Goal: Task Accomplishment & Management: Use online tool/utility

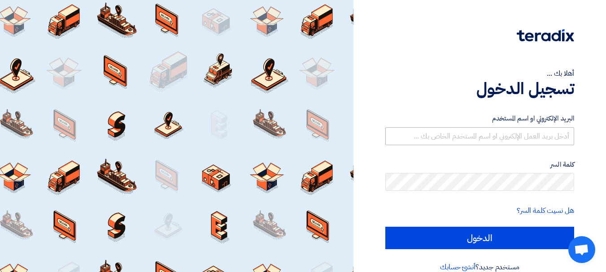
scroll to position [15, 0]
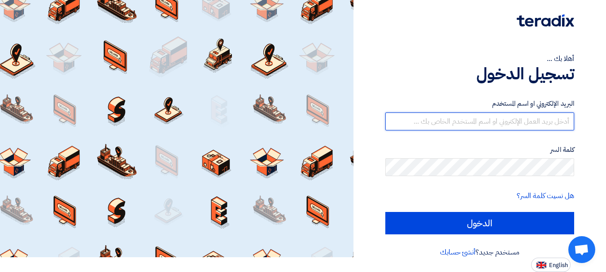
click at [460, 119] on input "text" at bounding box center [480, 122] width 189 height 18
click at [460, 121] on input "text" at bounding box center [480, 122] width 189 height 18
type input "ل"
type input "[EMAIL_ADDRESS][DOMAIN_NAME]"
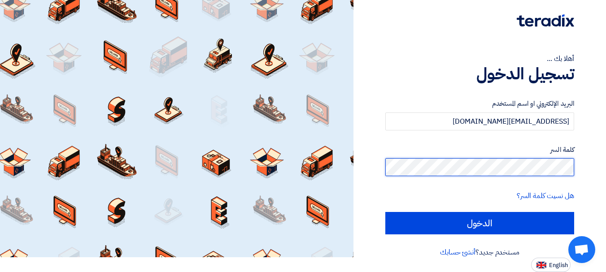
click at [386, 212] on input "الدخول" at bounding box center [480, 223] width 189 height 22
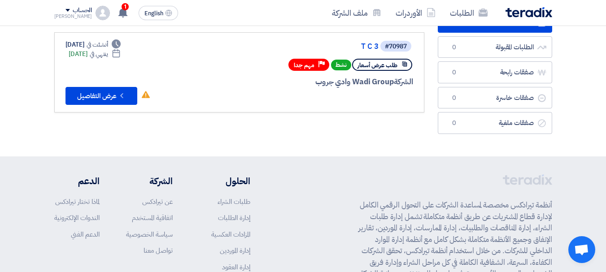
scroll to position [33, 0]
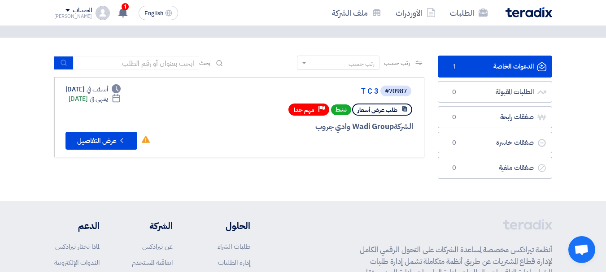
click at [403, 110] on icon at bounding box center [405, 109] width 6 height 6
click at [105, 143] on button "Check details عرض التفاصيل" at bounding box center [102, 141] width 72 height 18
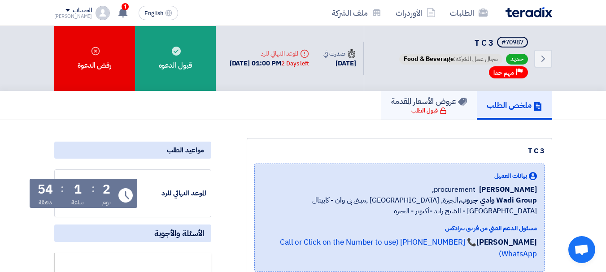
click at [416, 106] on h5 "عروض الأسعار المقدمة" at bounding box center [429, 101] width 76 height 10
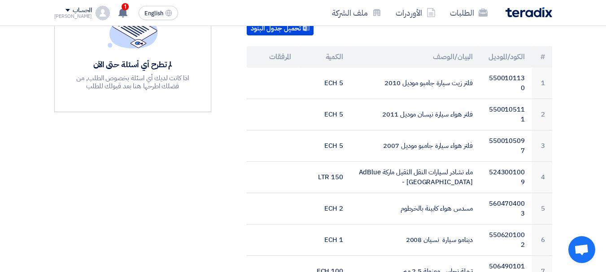
scroll to position [224, 0]
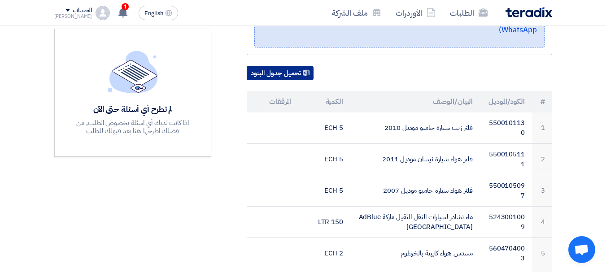
click at [280, 66] on button "تحميل جدول البنود" at bounding box center [280, 73] width 67 height 14
